Goal: Task Accomplishment & Management: Complete application form

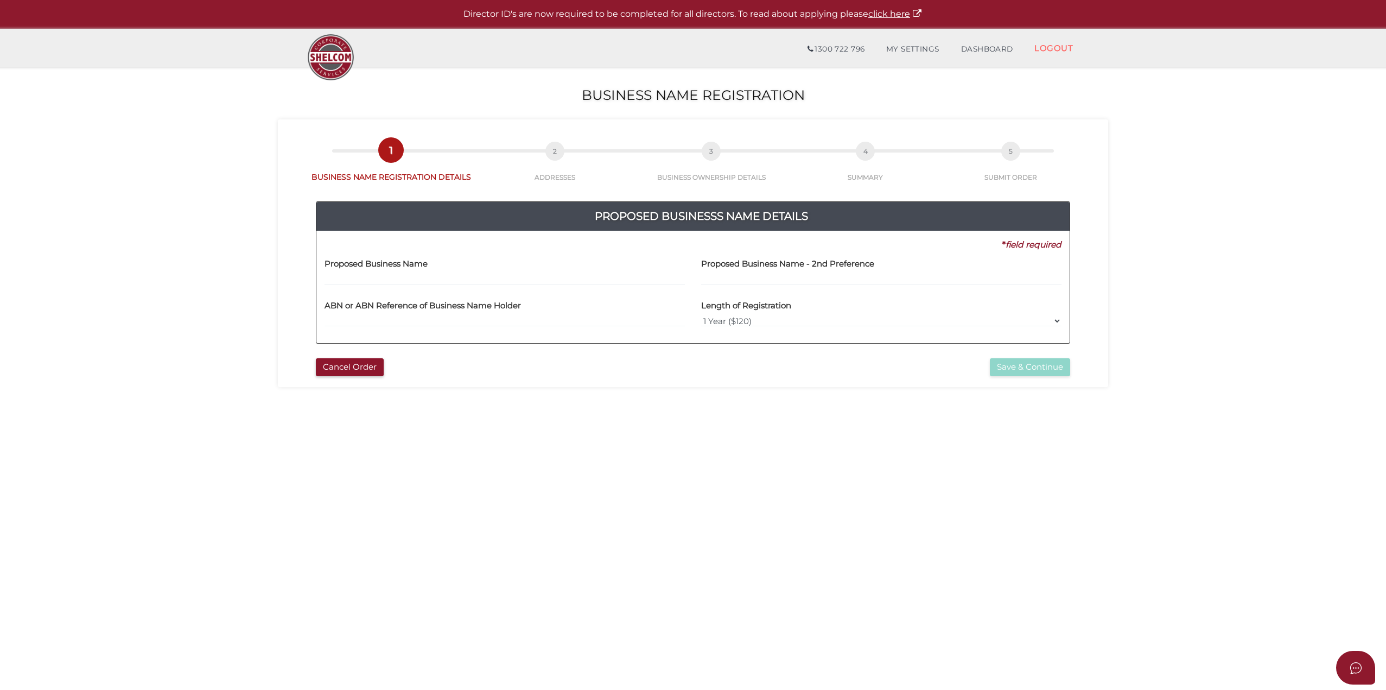
click at [596, 289] on div "Proposed Business Name" at bounding box center [504, 272] width 377 height 42
click at [594, 284] on div "Proposed Business Name" at bounding box center [504, 272] width 377 height 42
click at [741, 316] on select "1 Year ($120) 3 Years ($175)" at bounding box center [881, 321] width 360 height 12
select select "3"
click at [701, 315] on select "1 Year ($120) 3 Years ($175)" at bounding box center [881, 321] width 360 height 12
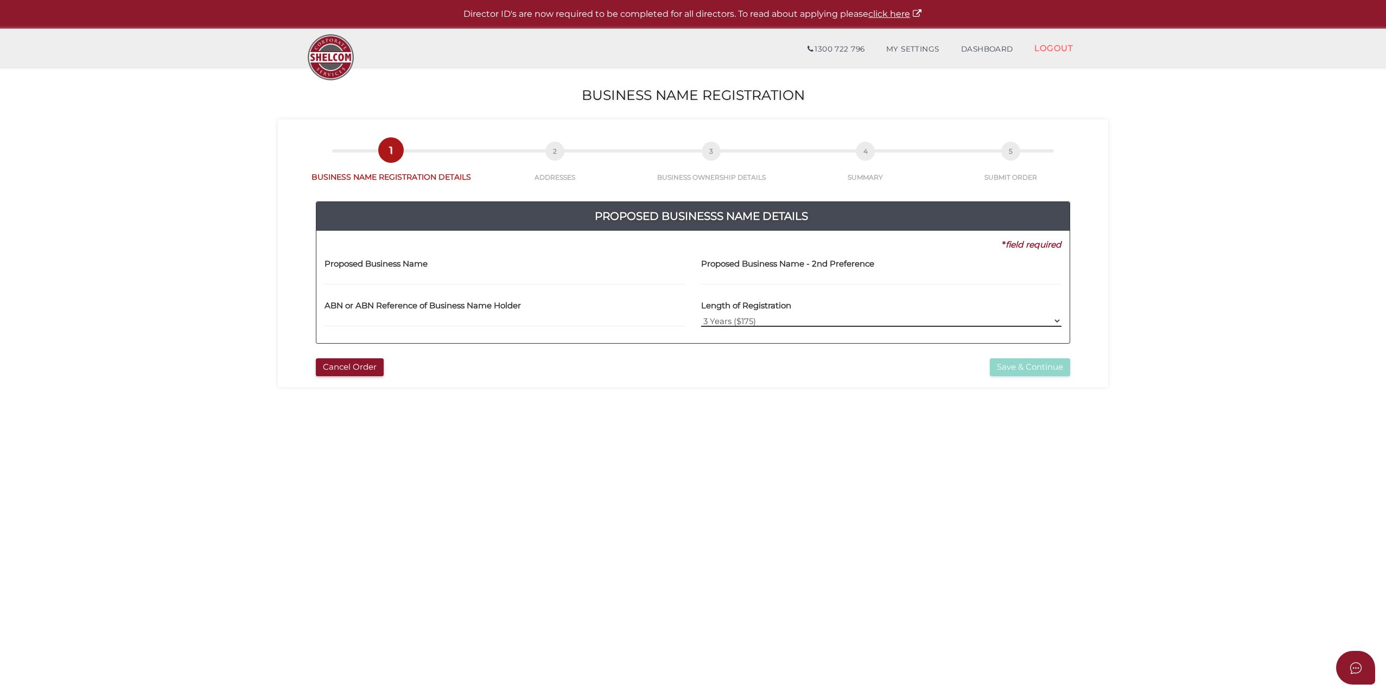
click at [727, 322] on select "1 Year ($120) 3 Years ($175)" at bounding box center [881, 321] width 360 height 12
click at [656, 356] on div "Cancel Order Save & Continue" at bounding box center [693, 364] width 814 height 23
click at [692, 164] on link "3 BUSINESS OWNERSHIP DETAILS" at bounding box center [711, 168] width 158 height 28
drag, startPoint x: 758, startPoint y: 182, endPoint x: 767, endPoint y: 183, distance: 9.3
click at [760, 182] on div "Proposed Businesss Name Details 5316215b94f9c7abc20db8c65d17e14e 5b7d1e9d04d023…" at bounding box center [693, 267] width 814 height 170
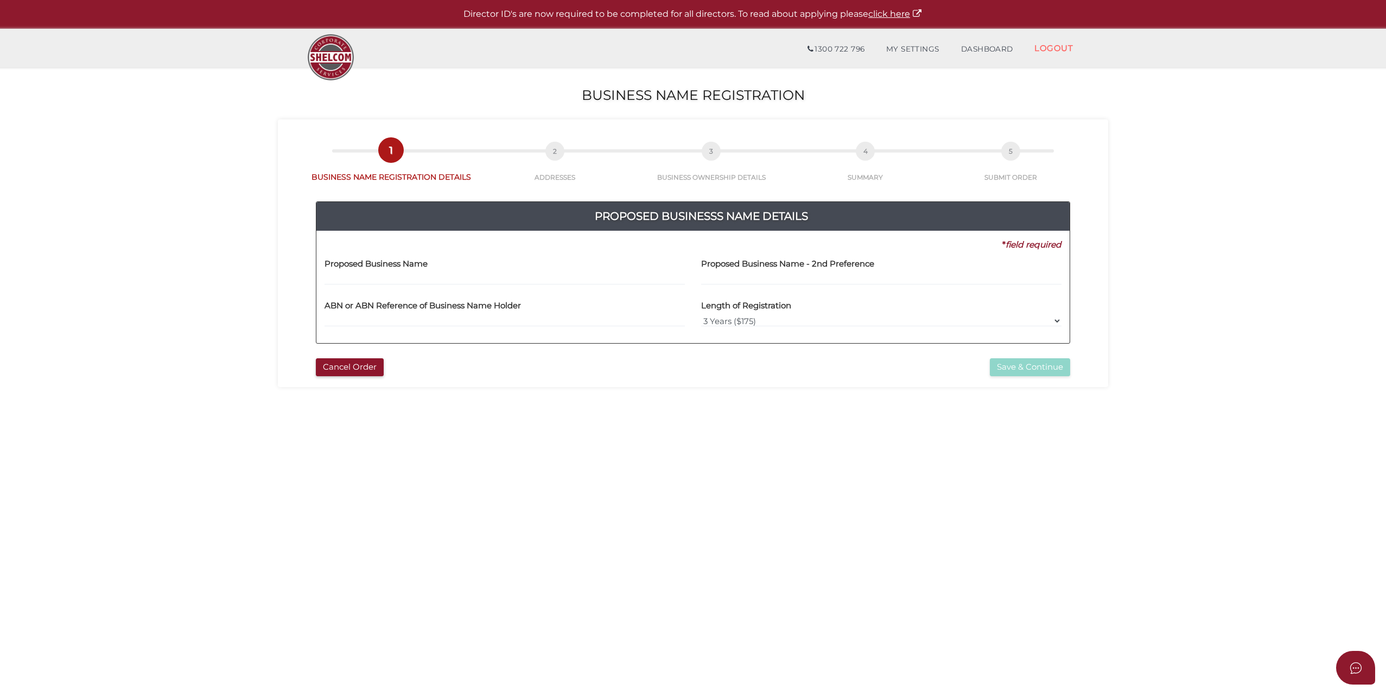
click at [1102, 164] on div "5b7d1e9d04d023547a31f1ac2f5f992c 1 BUSINESS NAME REGISTRATION DETAILS 2 ADDRESS…" at bounding box center [693, 253] width 830 height 268
click at [887, 154] on link "4 SUMMARY" at bounding box center [866, 168] width 150 height 28
